Goal: Register for event/course

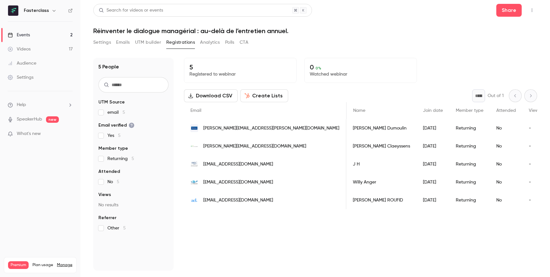
scroll to position [0, 87]
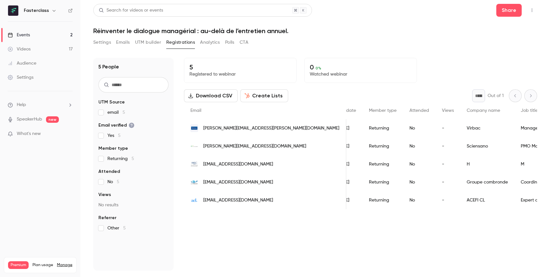
click at [32, 36] on link "Events 2" at bounding box center [40, 35] width 80 height 14
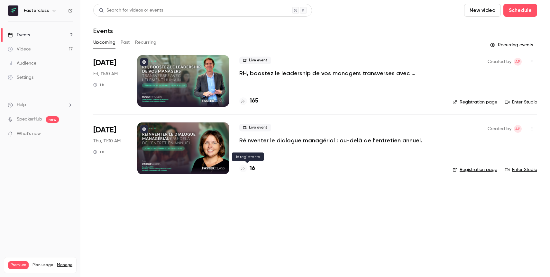
click at [253, 169] on h4 "16" at bounding box center [252, 168] width 5 height 9
click at [254, 169] on h4 "21" at bounding box center [252, 168] width 5 height 9
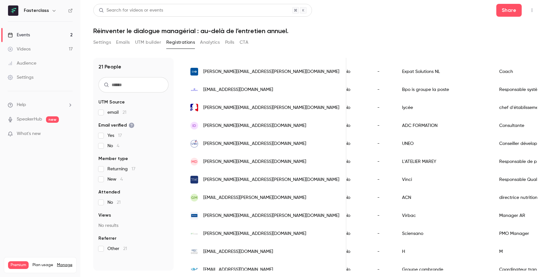
scroll to position [227, 0]
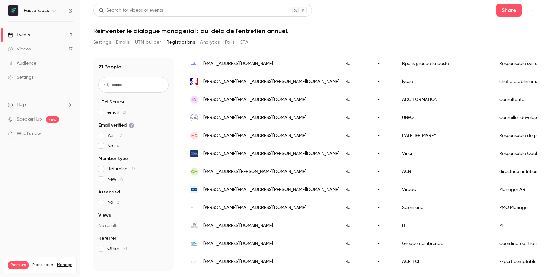
click at [39, 33] on link "Events 2" at bounding box center [40, 35] width 80 height 14
